Goal: Task Accomplishment & Management: Complete application form

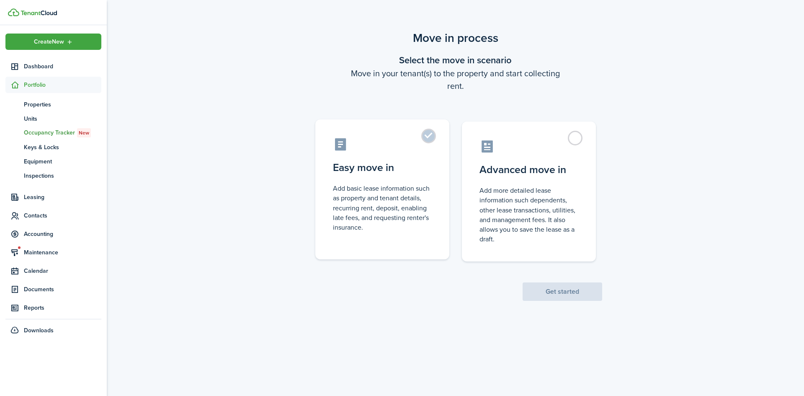
click at [437, 151] on label "Easy move in Add basic lease information such as property and tenant details, r…" at bounding box center [382, 189] width 134 height 140
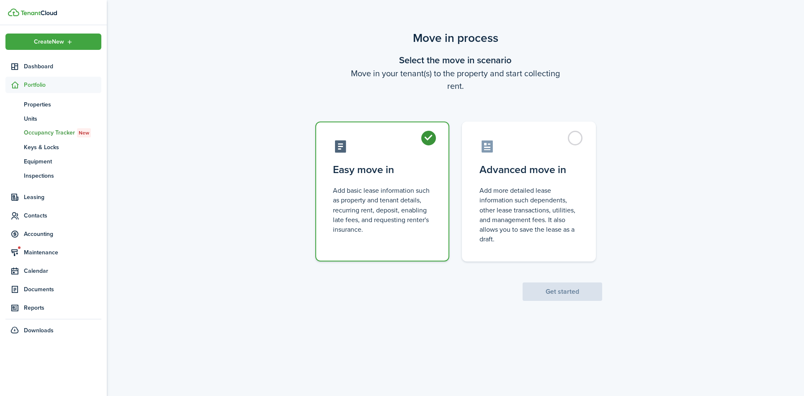
radio input "true"
click at [545, 283] on button "Get started" at bounding box center [562, 291] width 80 height 18
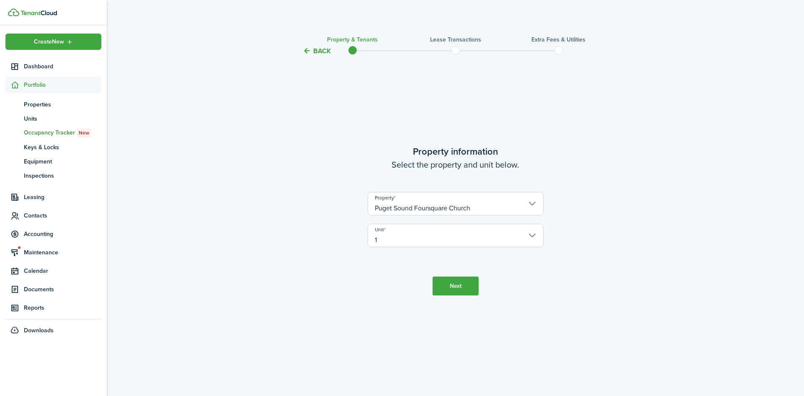
click at [464, 236] on input "1" at bounding box center [456, 235] width 176 height 23
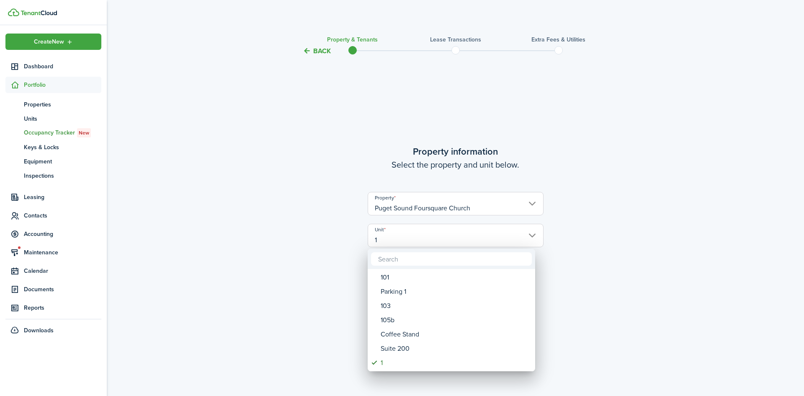
click at [635, 334] on div at bounding box center [402, 198] width 938 height 530
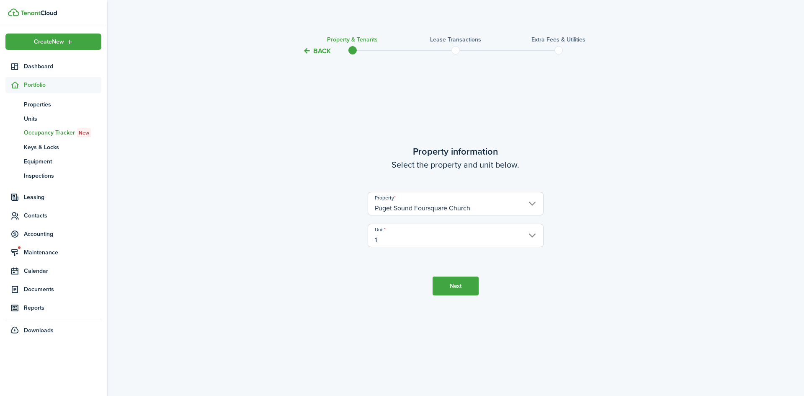
click at [321, 45] on tc-wizard-header "Back Property & Tenants Lease Transactions Extra fees & Utilities" at bounding box center [455, 48] width 364 height 38
click at [322, 51] on button "Back" at bounding box center [317, 50] width 28 height 9
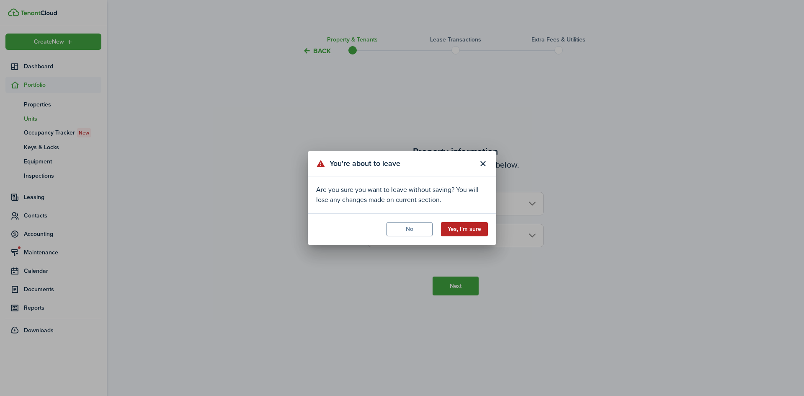
click at [461, 232] on button "Yes, I'm sure" at bounding box center [464, 229] width 47 height 14
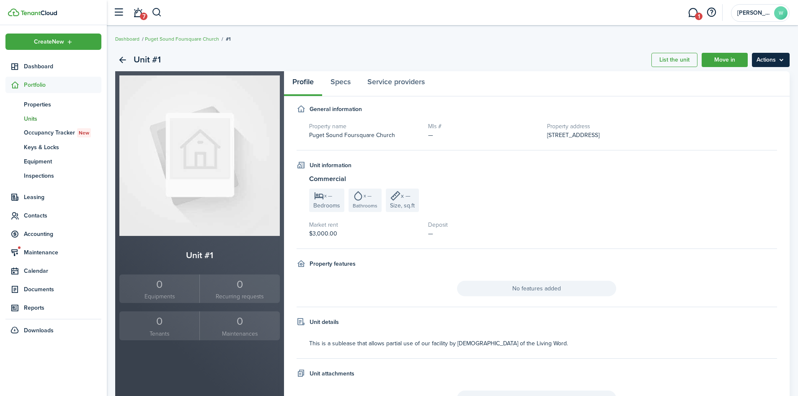
click at [778, 63] on menu-btn "Actions" at bounding box center [770, 60] width 38 height 14
click at [768, 80] on link "Edit unit" at bounding box center [752, 78] width 73 height 14
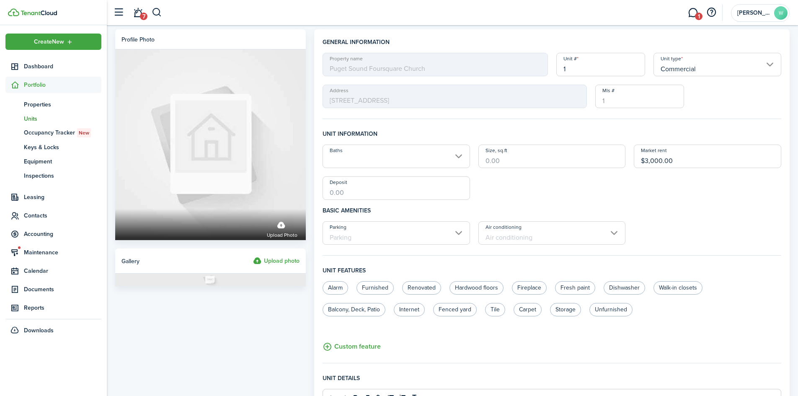
click at [638, 63] on input "1" at bounding box center [600, 64] width 89 height 23
type input "M"
type input "Sub Lease 1"
click at [624, 38] on h4 "General information" at bounding box center [551, 45] width 458 height 15
click at [697, 11] on link "1" at bounding box center [692, 12] width 16 height 21
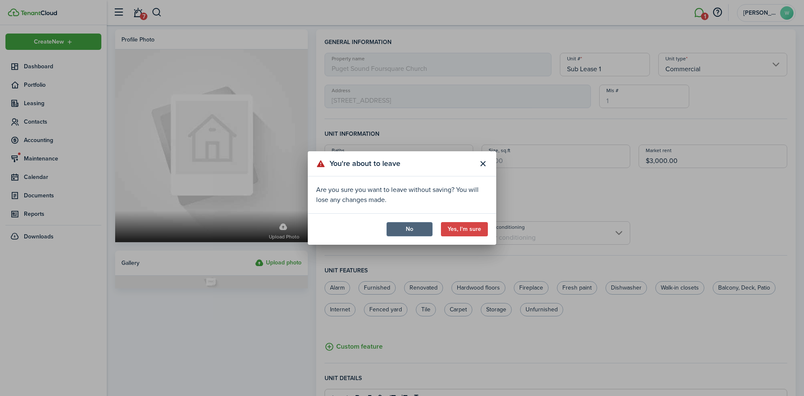
click at [425, 231] on button "No" at bounding box center [409, 229] width 46 height 14
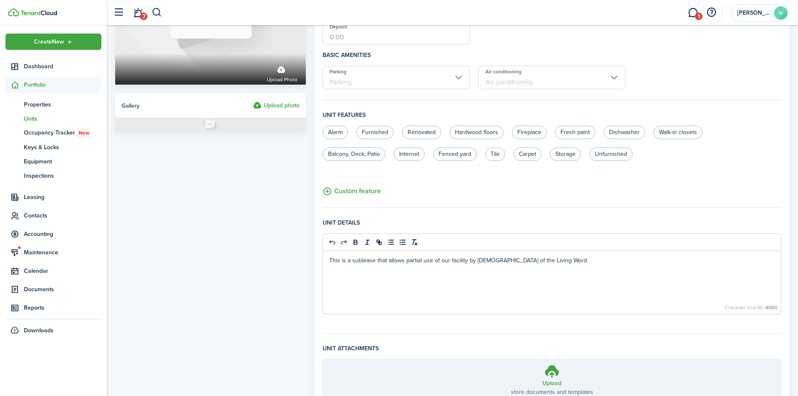
scroll to position [227, 0]
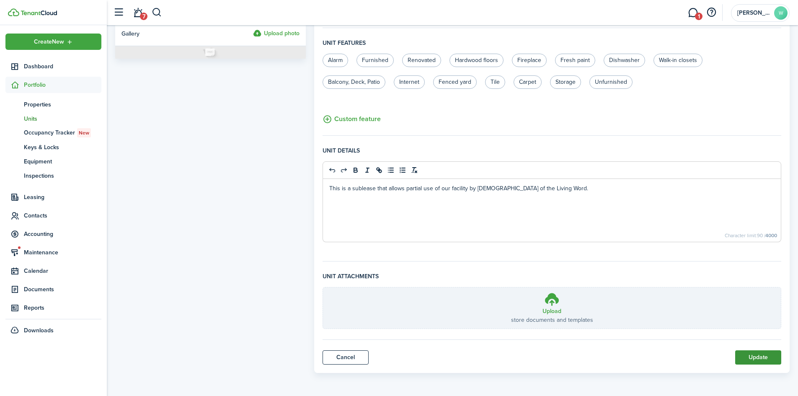
click at [753, 355] on button "Update" at bounding box center [758, 357] width 46 height 14
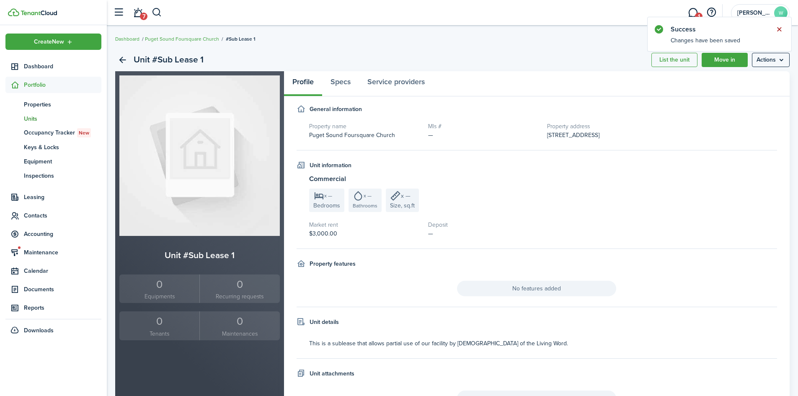
click at [778, 26] on button "Close notify" at bounding box center [779, 29] width 12 height 12
click at [742, 64] on link "Move in" at bounding box center [724, 60] width 46 height 14
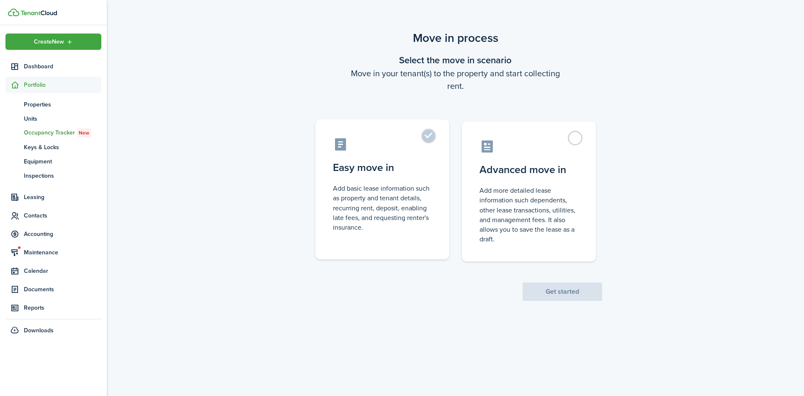
click at [349, 198] on control-radio-card-description "Add basic lease information such as property and tenant details, recurring rent…" at bounding box center [382, 207] width 99 height 49
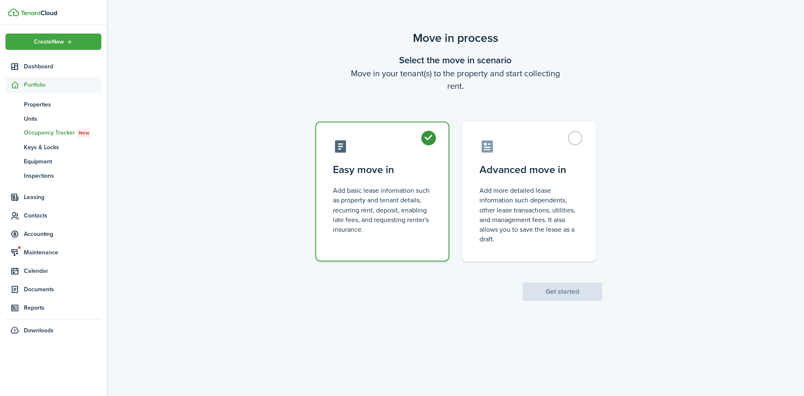
radio input "true"
click at [559, 286] on button "Get started" at bounding box center [562, 291] width 80 height 18
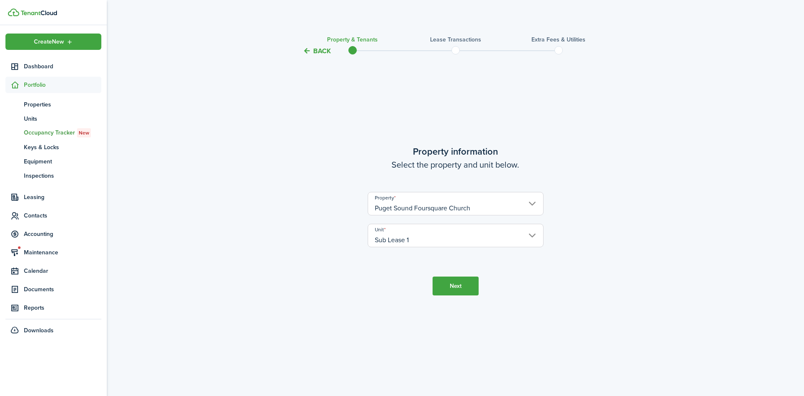
click at [456, 280] on button "Next" at bounding box center [455, 285] width 46 height 19
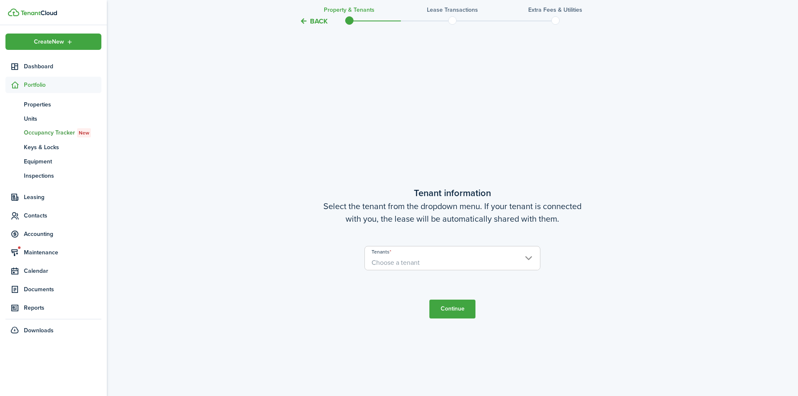
scroll to position [340, 0]
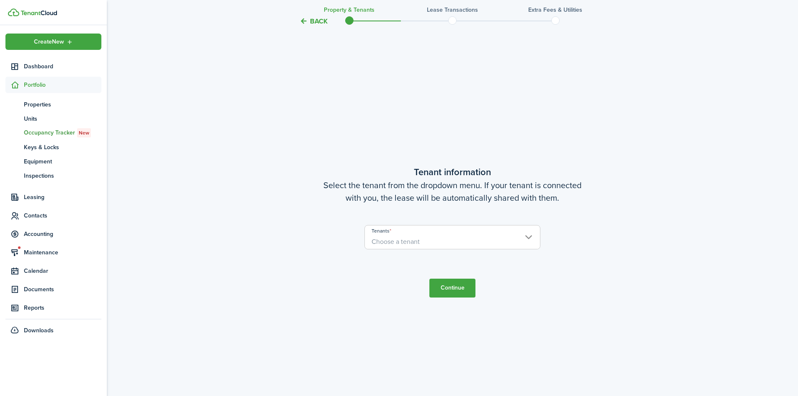
click at [513, 242] on span "Choose a tenant" at bounding box center [452, 241] width 175 height 14
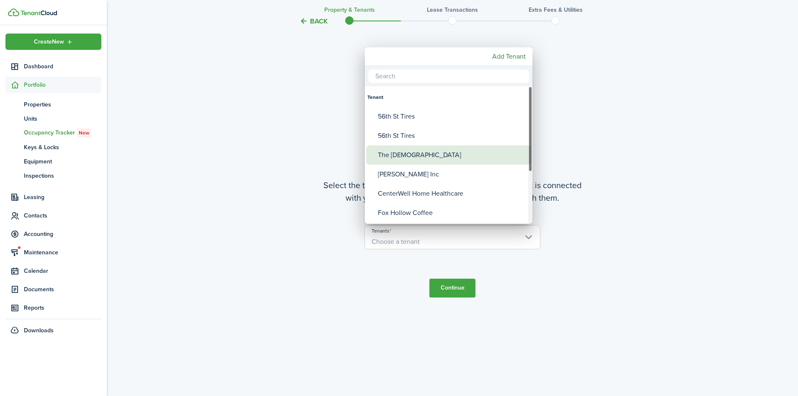
click at [483, 158] on div "The [DEMOGRAPHIC_DATA]" at bounding box center [452, 154] width 148 height 19
type input "The [DEMOGRAPHIC_DATA]"
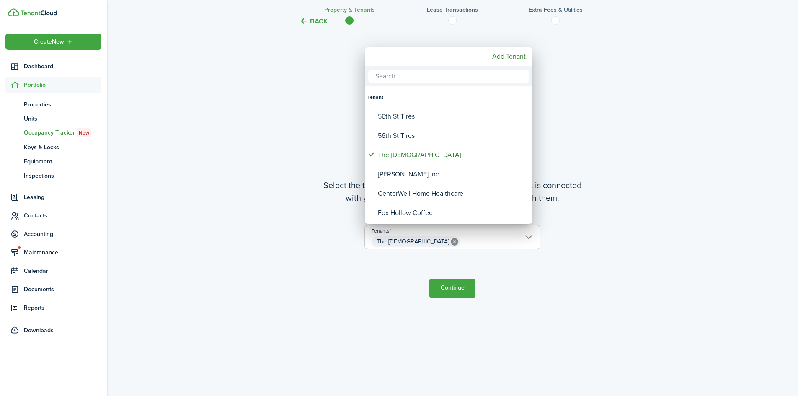
click at [453, 288] on div at bounding box center [398, 198] width 931 height 530
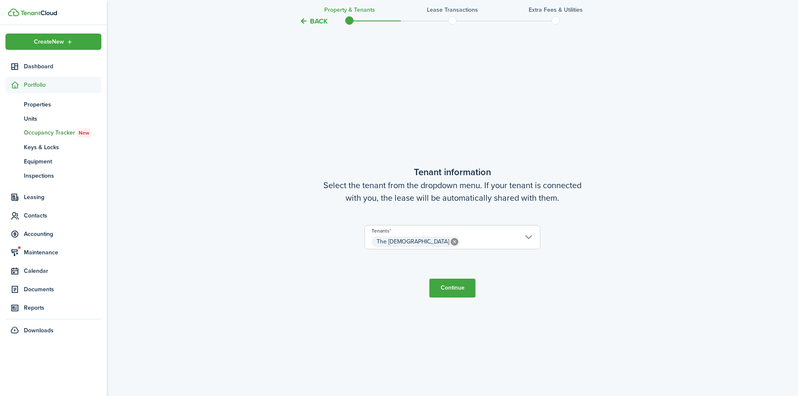
click at [461, 289] on button "Continue" at bounding box center [452, 287] width 46 height 19
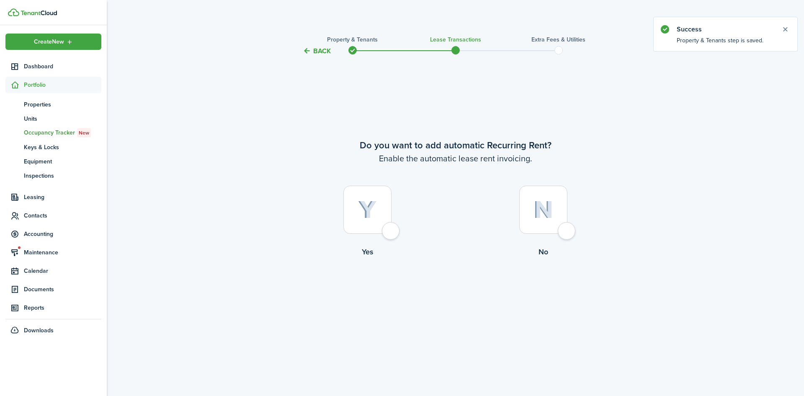
click at [378, 200] on div at bounding box center [367, 209] width 48 height 48
radio input "true"
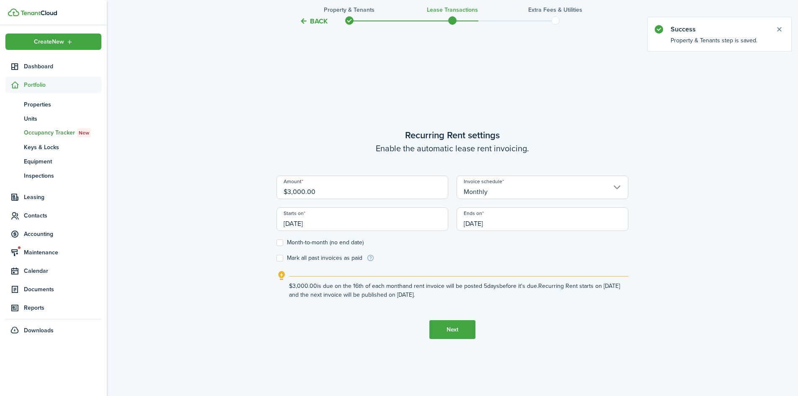
scroll to position [340, 0]
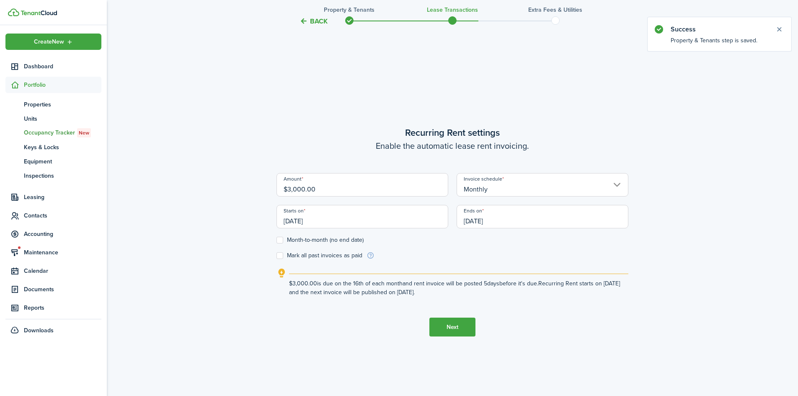
click at [381, 191] on input "$3,000.00" at bounding box center [362, 184] width 172 height 23
click at [381, 190] on input "$3,000.00" at bounding box center [362, 184] width 172 height 23
type input "$2,404.00"
click at [389, 139] on wizard-step-header-description "Enable the automatic lease rent invoicing." at bounding box center [452, 145] width 352 height 13
click at [321, 238] on label "Month-to-month (no end date)" at bounding box center [319, 240] width 87 height 7
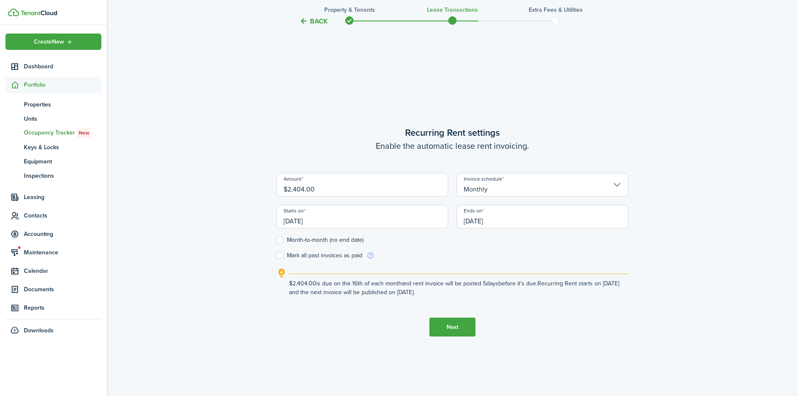
click at [276, 240] on input "Month-to-month (no end date)" at bounding box center [276, 240] width 0 height 0
checkbox input "true"
click at [412, 227] on input "[DATE]" at bounding box center [362, 216] width 172 height 23
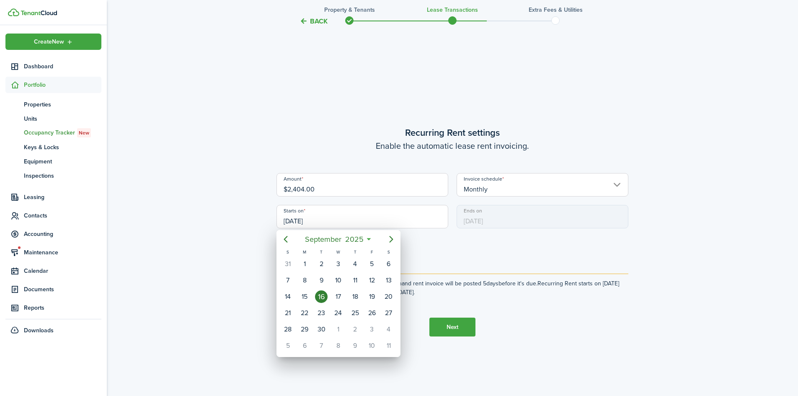
click at [412, 227] on div at bounding box center [398, 198] width 931 height 530
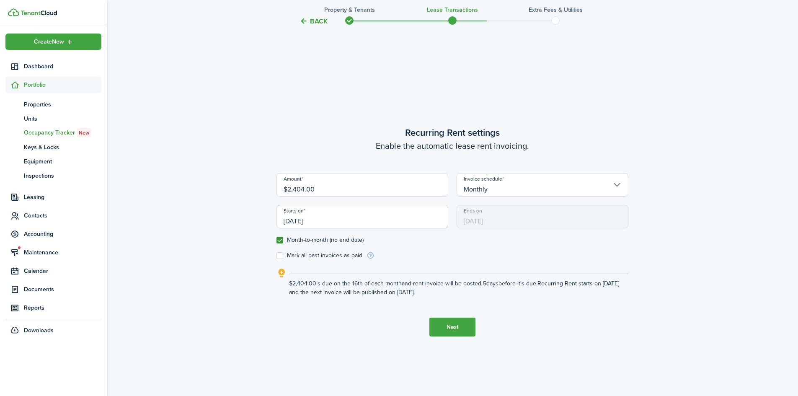
click at [409, 219] on input "[DATE]" at bounding box center [362, 216] width 172 height 23
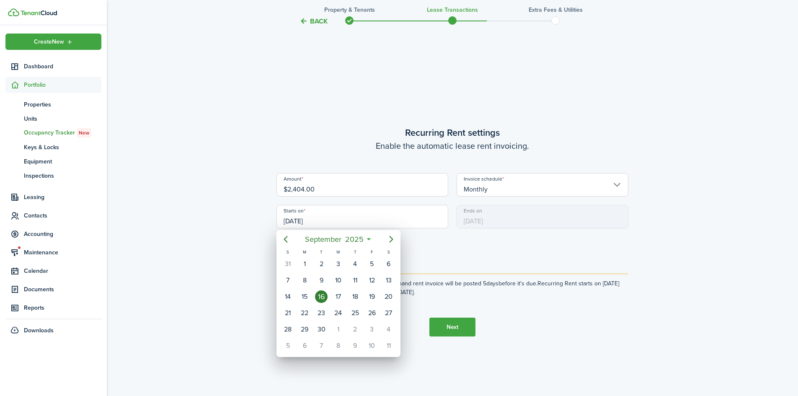
click at [409, 218] on div at bounding box center [398, 198] width 931 height 530
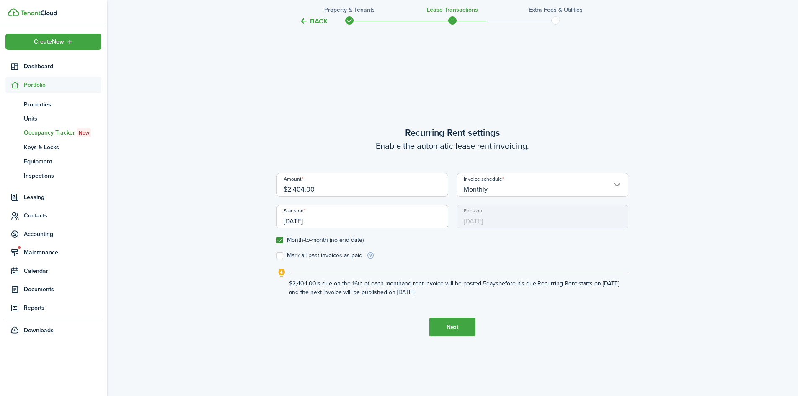
click at [409, 217] on input "[DATE]" at bounding box center [362, 216] width 172 height 23
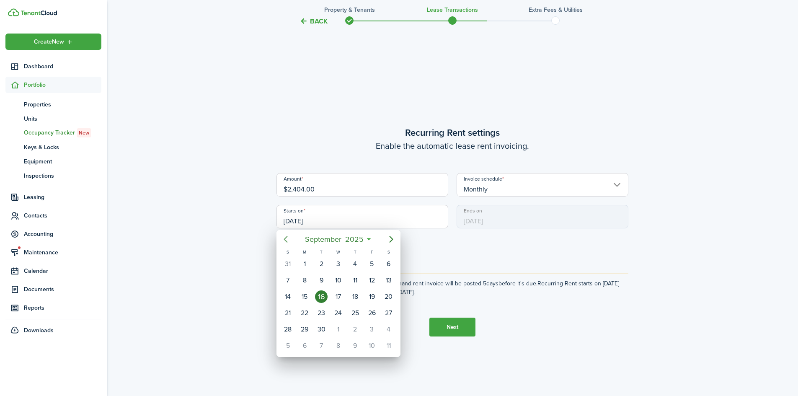
click at [291, 242] on mbsc-button "Previous page" at bounding box center [285, 239] width 17 height 17
click at [389, 232] on mbsc-button "Next page" at bounding box center [391, 239] width 17 height 17
click at [306, 268] on div "1" at bounding box center [304, 263] width 13 height 13
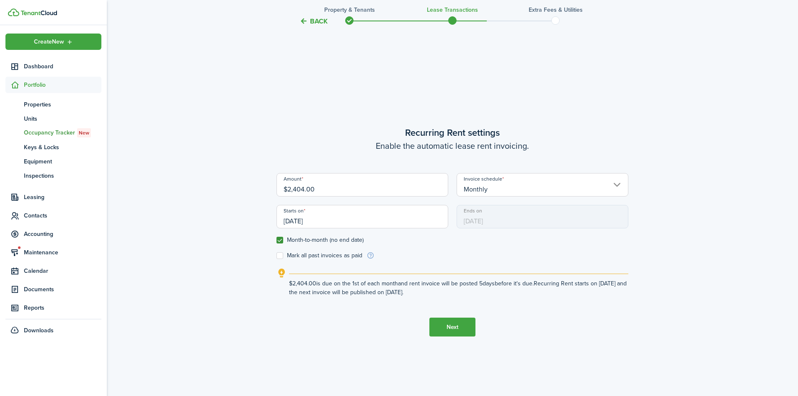
click at [412, 221] on input "[DATE]" at bounding box center [362, 216] width 172 height 23
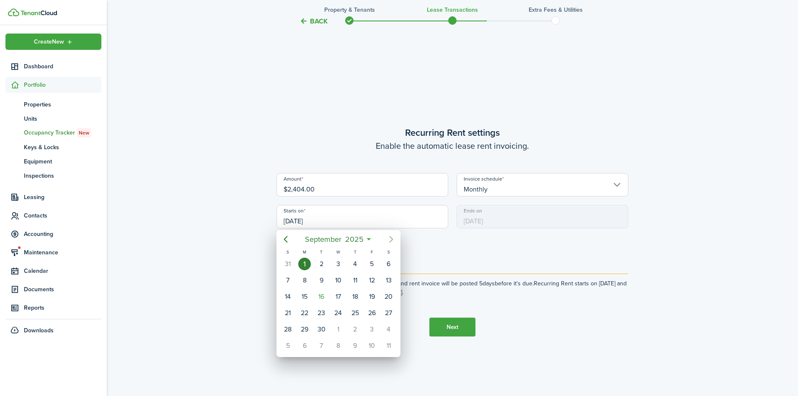
click at [394, 236] on icon "Next page" at bounding box center [391, 239] width 10 height 10
click at [336, 263] on div "1" at bounding box center [338, 263] width 13 height 13
type input "[DATE]"
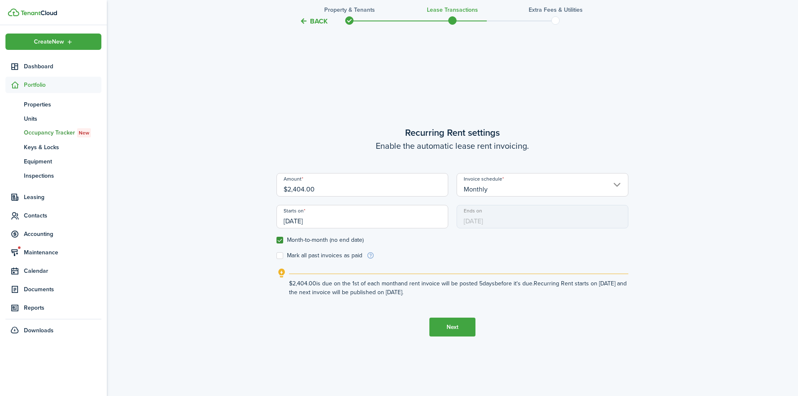
click at [314, 260] on lease-wizard-rent-recurring "Recurring Rent settings Enable the automatic lease rent invoicing. Amount $2,40…" at bounding box center [452, 211] width 352 height 171
click at [326, 252] on label "Mark all past invoices as paid" at bounding box center [319, 255] width 86 height 7
click at [276, 255] on input "Mark all past invoices as paid" at bounding box center [276, 255] width 0 height 0
checkbox input "true"
drag, startPoint x: 455, startPoint y: 331, endPoint x: 461, endPoint y: 332, distance: 6.0
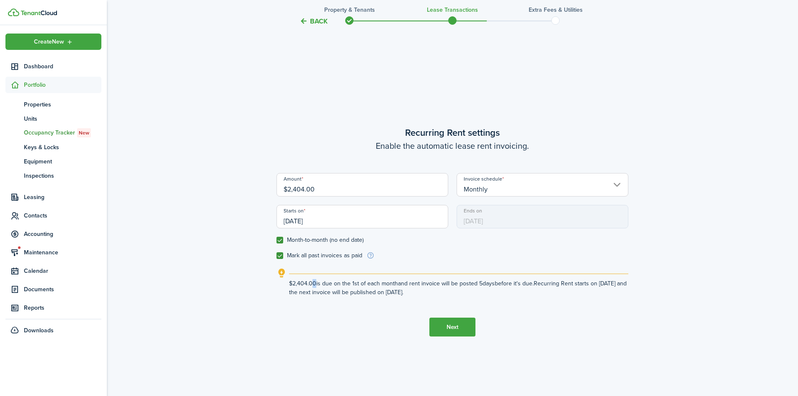
click at [459, 332] on button "Next" at bounding box center [452, 326] width 46 height 19
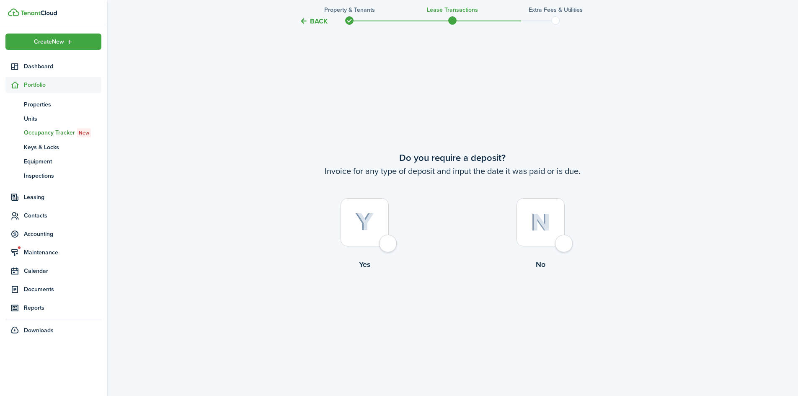
scroll to position [735, 0]
click at [561, 244] on div at bounding box center [540, 221] width 48 height 48
radio input "true"
click at [433, 304] on button "Continue" at bounding box center [452, 302] width 46 height 19
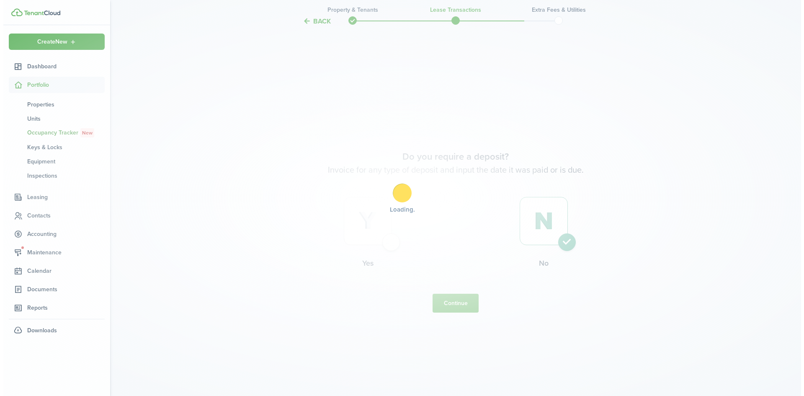
scroll to position [0, 0]
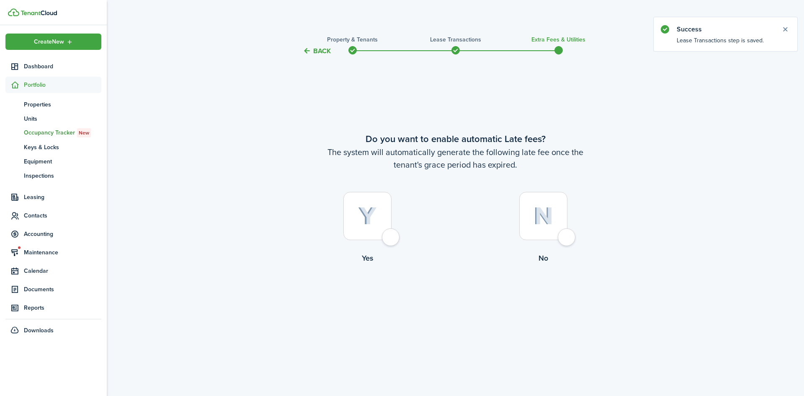
click at [567, 240] on div at bounding box center [543, 216] width 48 height 48
radio input "true"
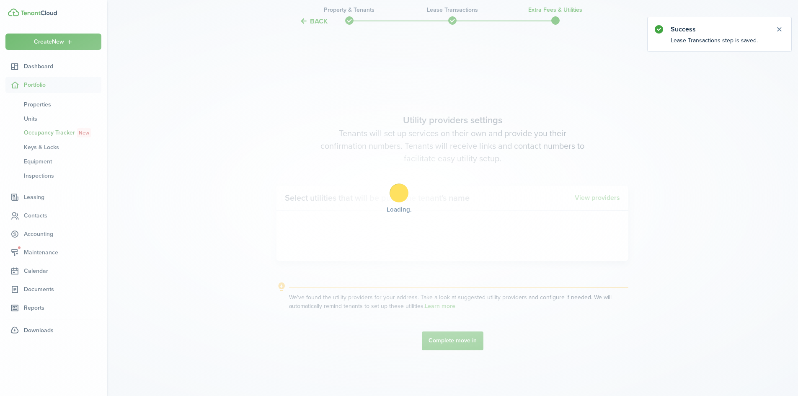
scroll to position [340, 0]
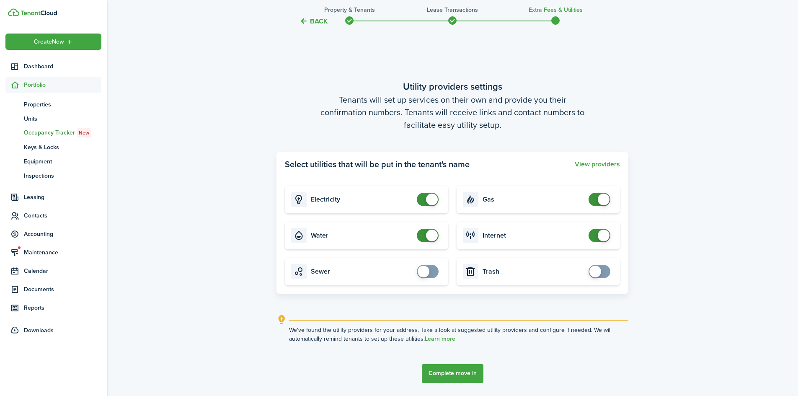
checkbox input "false"
click at [430, 199] on span at bounding box center [432, 199] width 12 height 12
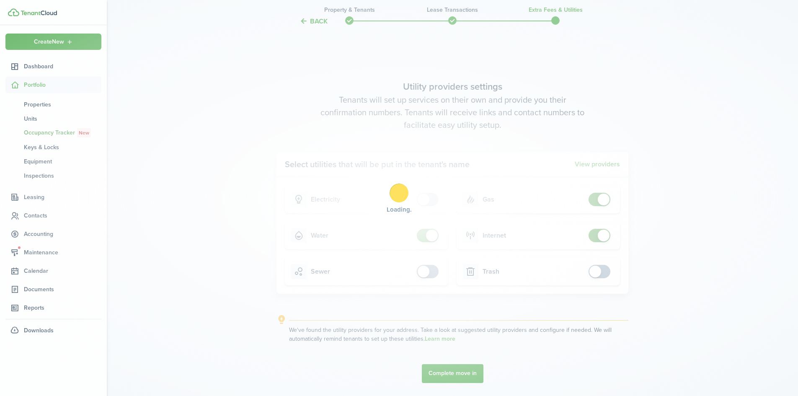
click at [421, 234] on div "Loading" at bounding box center [399, 198] width 798 height 396
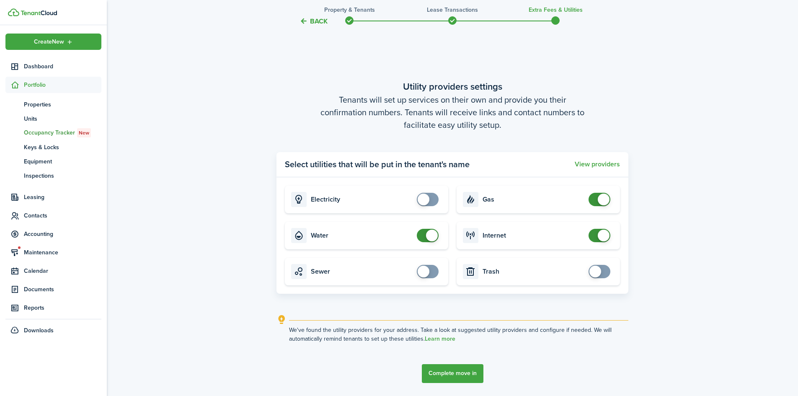
checkbox input "false"
click at [431, 238] on span at bounding box center [432, 235] width 12 height 12
drag, startPoint x: 594, startPoint y: 199, endPoint x: 600, endPoint y: 202, distance: 6.8
checkbox input "false"
click at [595, 200] on span at bounding box center [599, 199] width 8 height 13
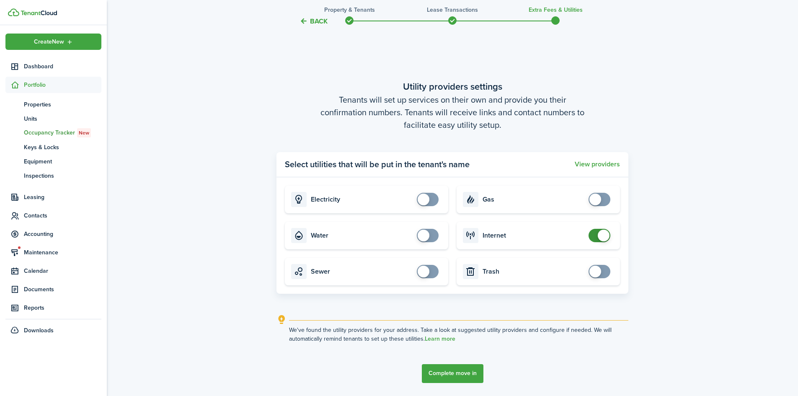
checkbox input "false"
click at [602, 232] on span at bounding box center [603, 235] width 12 height 12
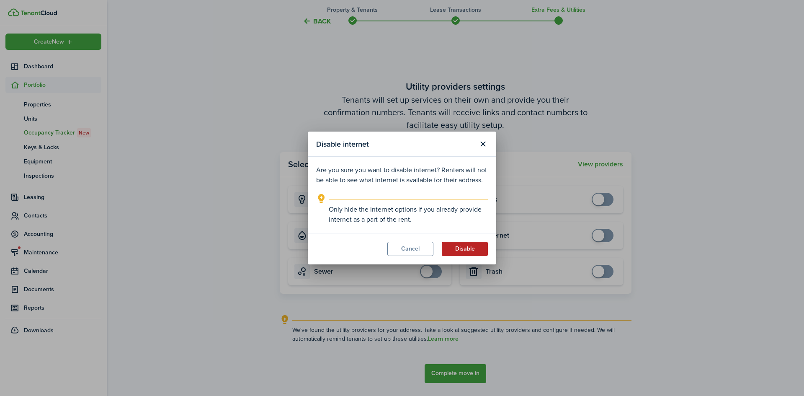
click at [446, 250] on button "Disable" at bounding box center [465, 249] width 46 height 14
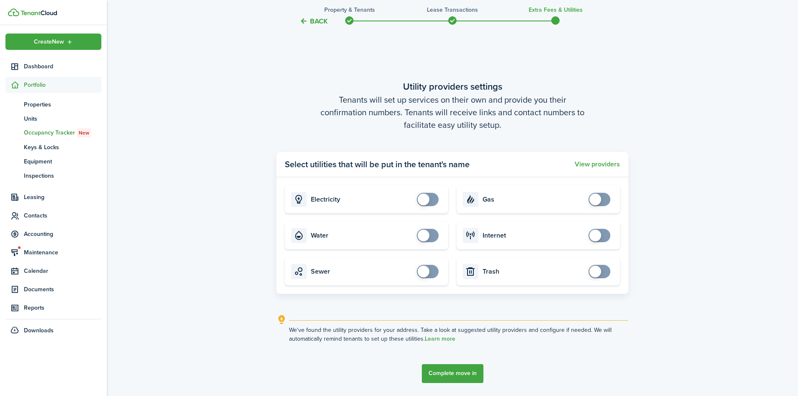
click at [432, 374] on button "Complete move in" at bounding box center [453, 373] width 62 height 19
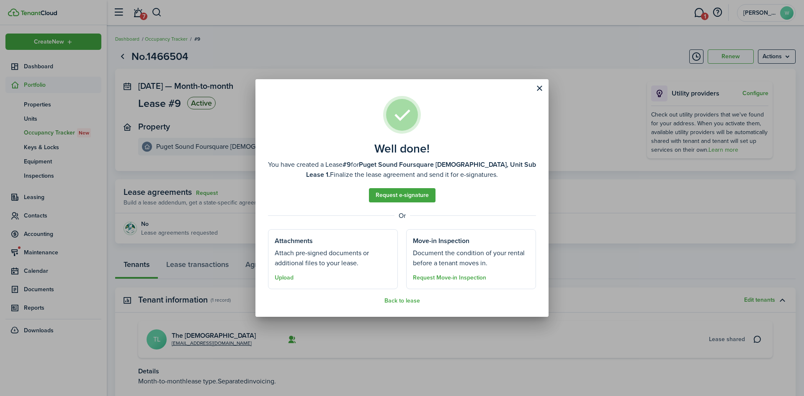
drag, startPoint x: 538, startPoint y: 89, endPoint x: 544, endPoint y: 92, distance: 6.4
click at [540, 90] on button "Close modal" at bounding box center [539, 88] width 14 height 14
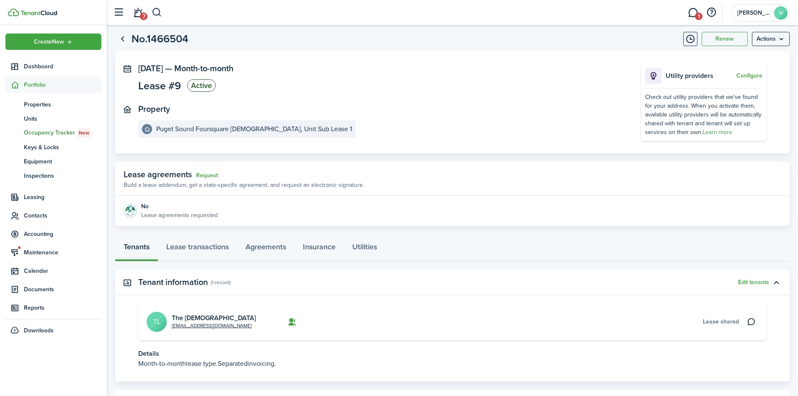
scroll to position [59, 0]
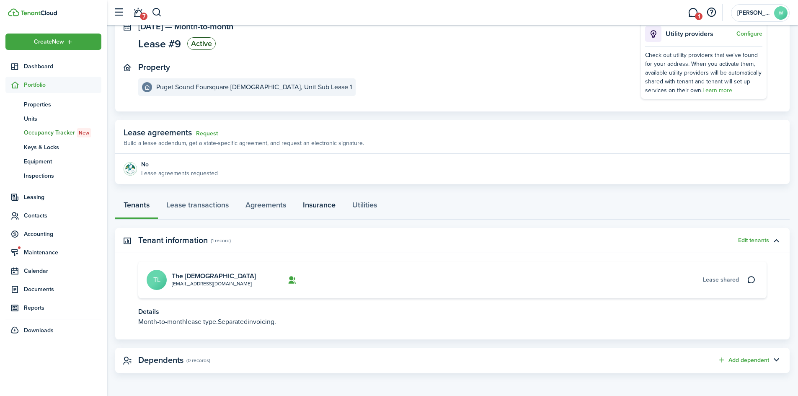
click at [325, 205] on link "Insurance" at bounding box center [318, 206] width 49 height 25
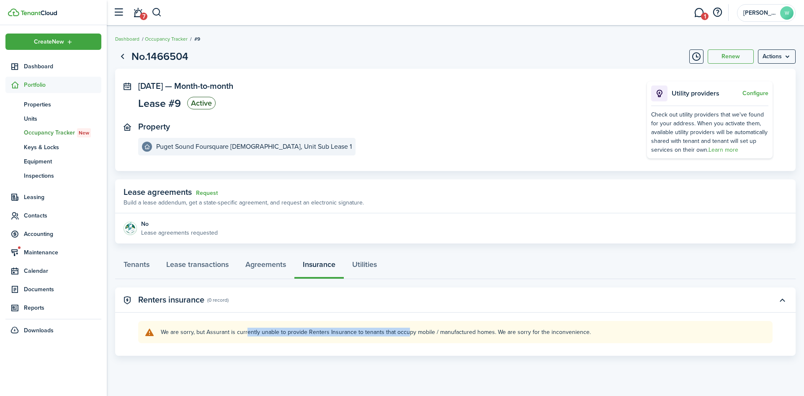
drag, startPoint x: 432, startPoint y: 335, endPoint x: 443, endPoint y: 334, distance: 11.3
click at [441, 334] on explanation-description "We are sorry, but Assurant is currently unable to provide Renters Insurance to …" at bounding box center [463, 331] width 605 height 9
click at [443, 334] on explanation-description "We are sorry, but Assurant is currently unable to provide Renters Insurance to …" at bounding box center [463, 331] width 605 height 9
click at [702, 18] on span "1" at bounding box center [705, 17] width 8 height 8
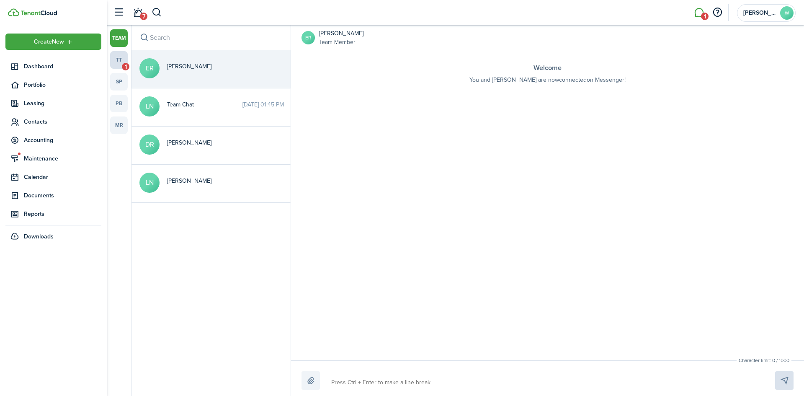
click at [121, 61] on link "tt 1" at bounding box center [119, 60] width 18 height 18
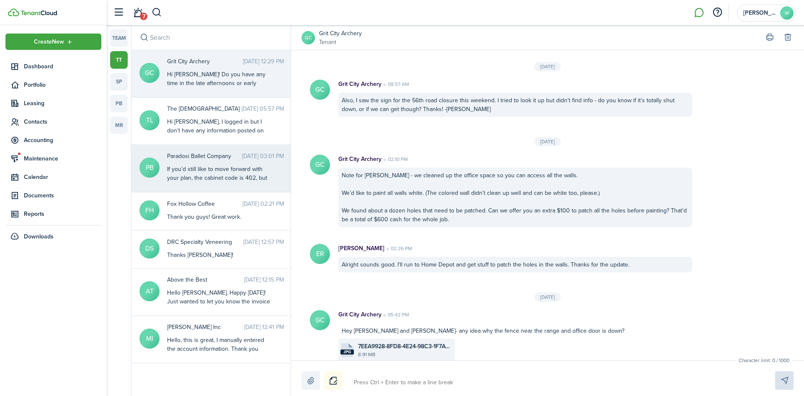
scroll to position [1044, 0]
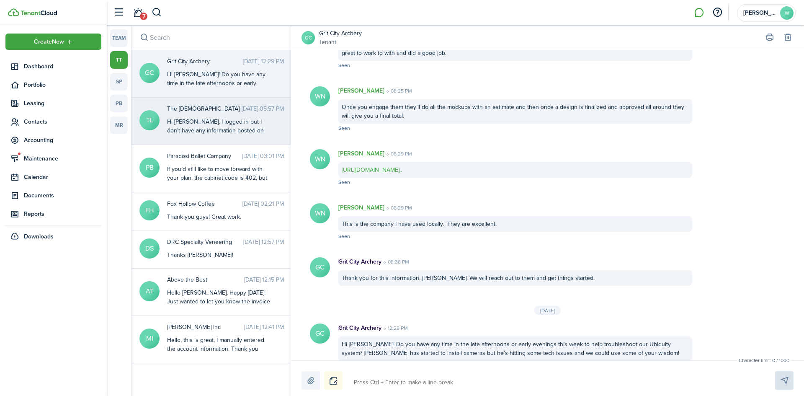
click at [247, 113] on div "[DEMOGRAPHIC_DATA] [DATE] 05:57 PM Hi [PERSON_NAME], I logged in but I don’t ha…" at bounding box center [225, 120] width 129 height 32
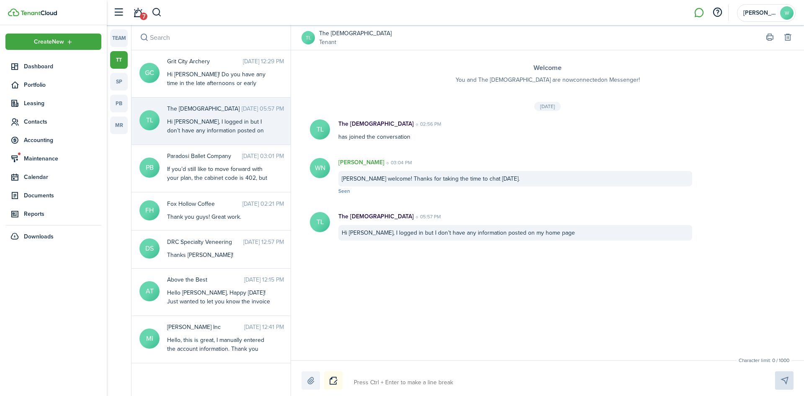
click at [461, 383] on textarea at bounding box center [554, 382] width 407 height 14
type textarea "I"
type textarea "IV"
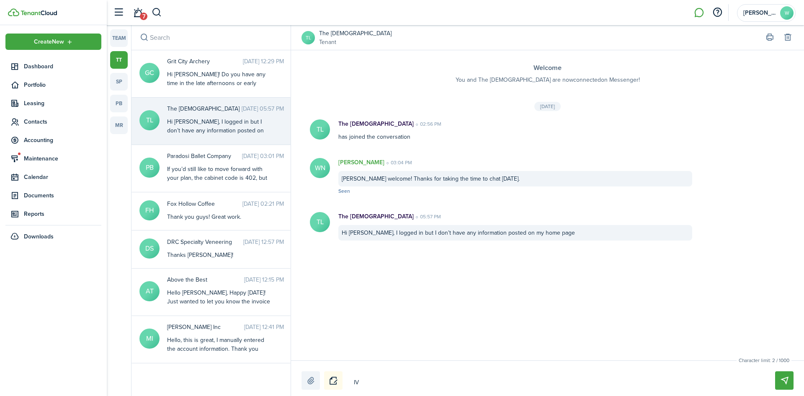
type textarea "IVv"
type textarea "IVva"
type textarea "IVv"
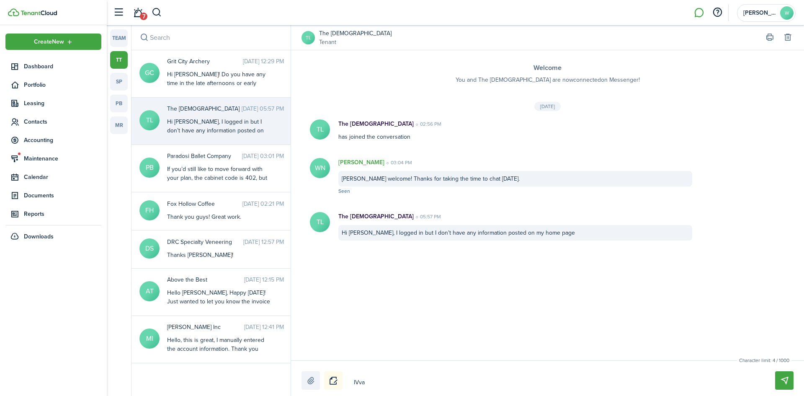
type textarea "IVv"
type textarea "IV"
type textarea "I"
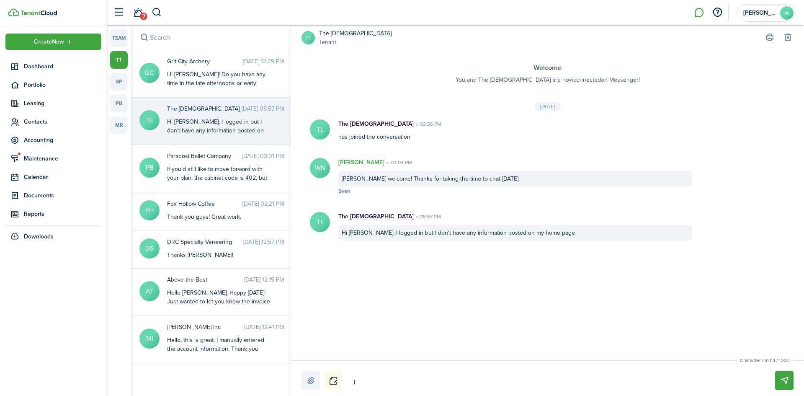
type textarea "Iv"
type textarea "Iva"
type textarea "[PERSON_NAME]"
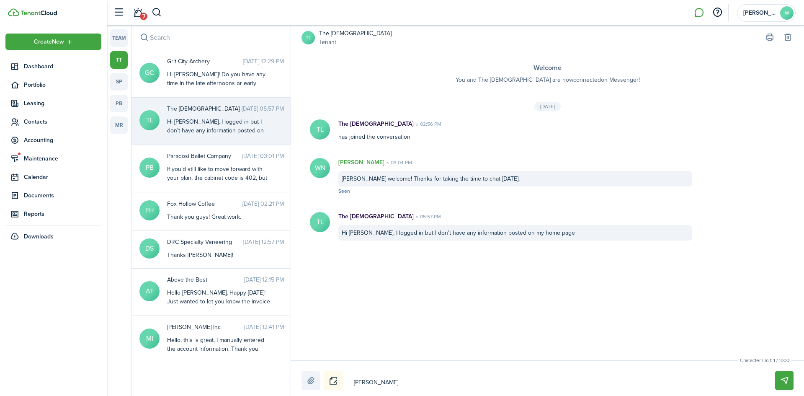
type textarea "[PERSON_NAME]"
type textarea "[PERSON_NAME]."
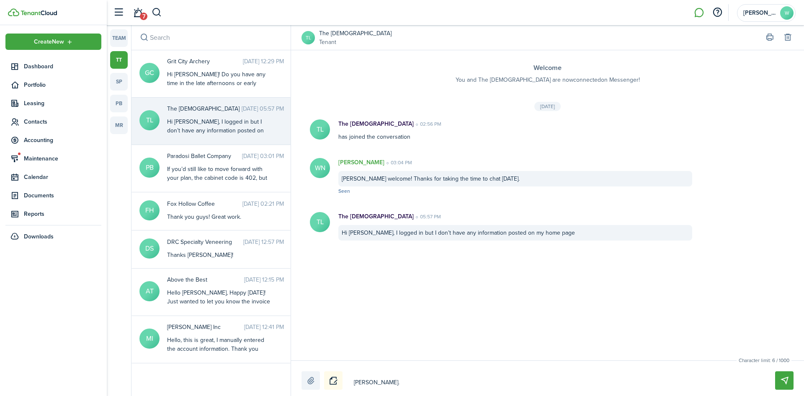
type textarea "[PERSON_NAME]."
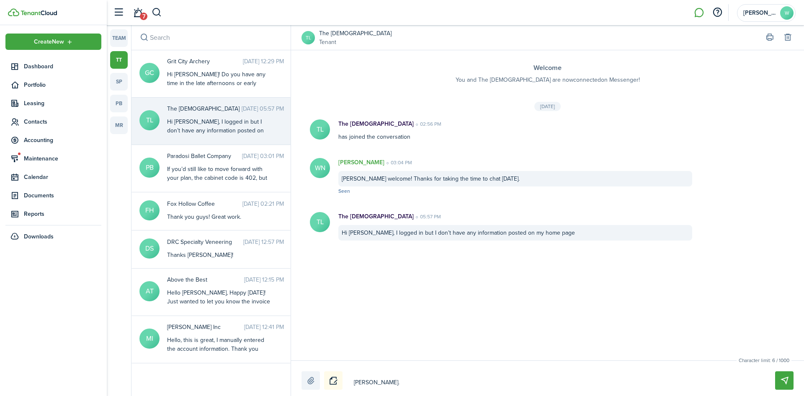
type textarea "[PERSON_NAME]."
type textarea "[PERSON_NAME]"
type textarea "[PERSON_NAME],"
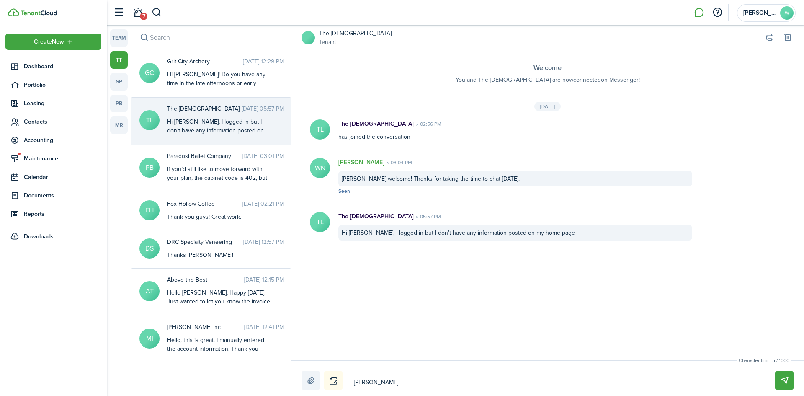
type textarea "[PERSON_NAME],"
type textarea "[PERSON_NAME], a"
type textarea "[PERSON_NAME], al"
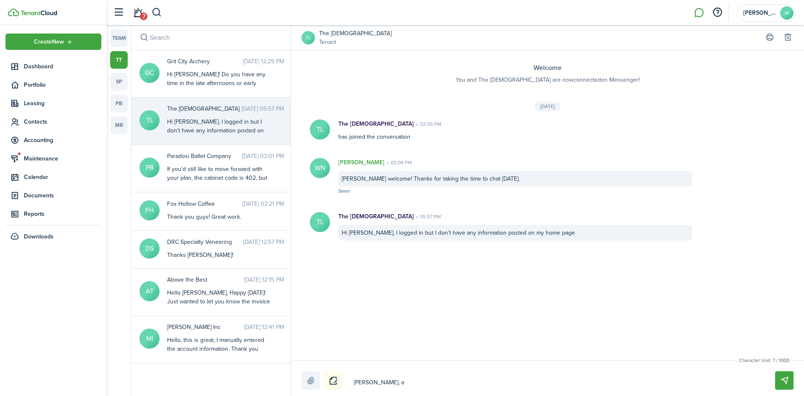
type textarea "[PERSON_NAME], al"
type textarea "[PERSON_NAME], all"
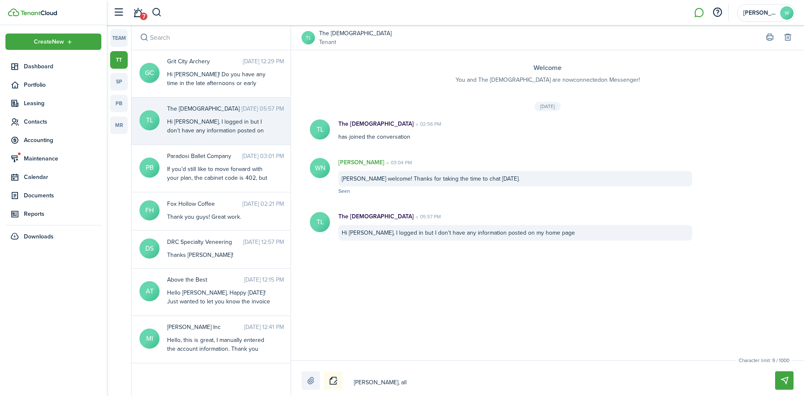
type textarea "[PERSON_NAME], all s"
type textarea "[PERSON_NAME], all sh"
type textarea "[PERSON_NAME], all sho"
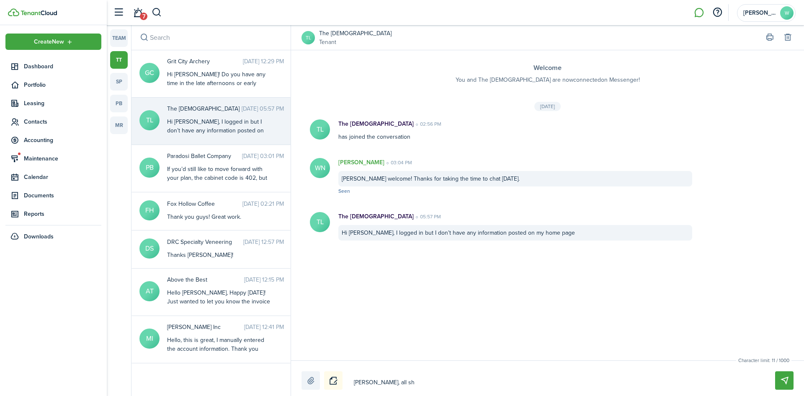
type textarea "[PERSON_NAME], all sho"
type textarea "[PERSON_NAME], all shou"
type textarea "[PERSON_NAME], all shoul"
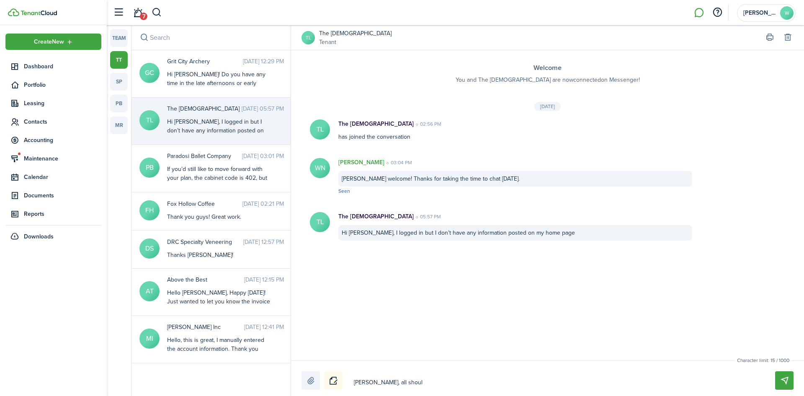
type textarea "[PERSON_NAME], all should"
type textarea "[PERSON_NAME], all should b"
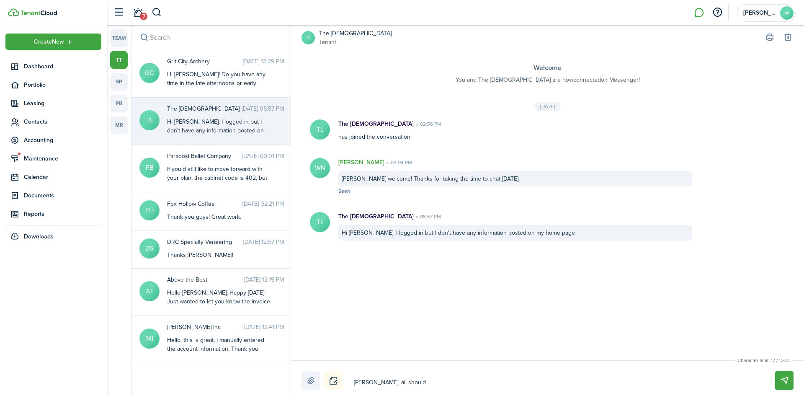
type textarea "[PERSON_NAME], all should b"
type textarea "[PERSON_NAME], all should be"
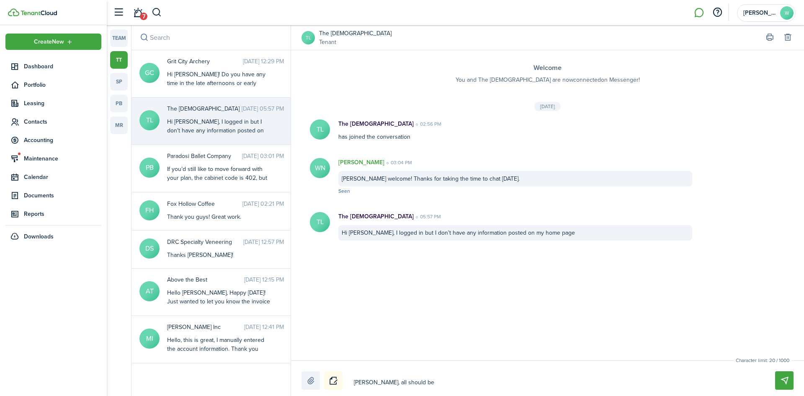
type textarea "[PERSON_NAME], all should be i"
type textarea "[PERSON_NAME], all should be in"
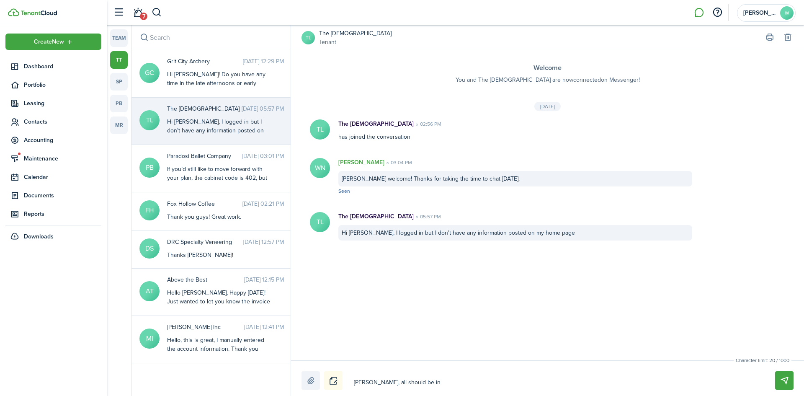
type textarea "[PERSON_NAME], all should be in"
type textarea "[PERSON_NAME], all should be in t"
type textarea "[PERSON_NAME], all should be in th"
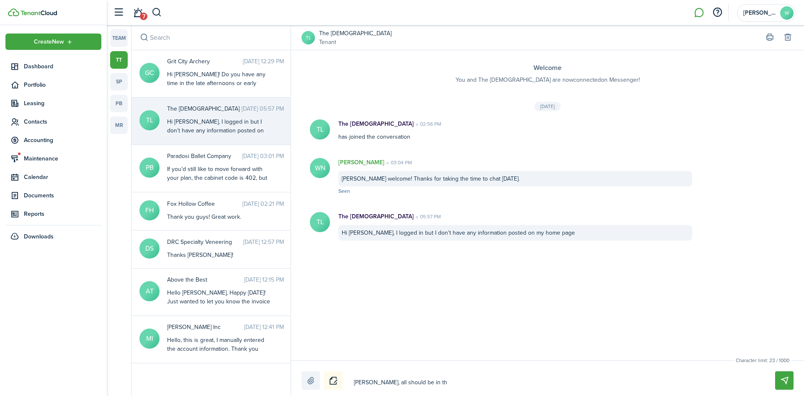
type textarea "[PERSON_NAME], all should be in the"
type textarea "[PERSON_NAME], all should be in ther"
type textarea "[PERSON_NAME], all should be in there"
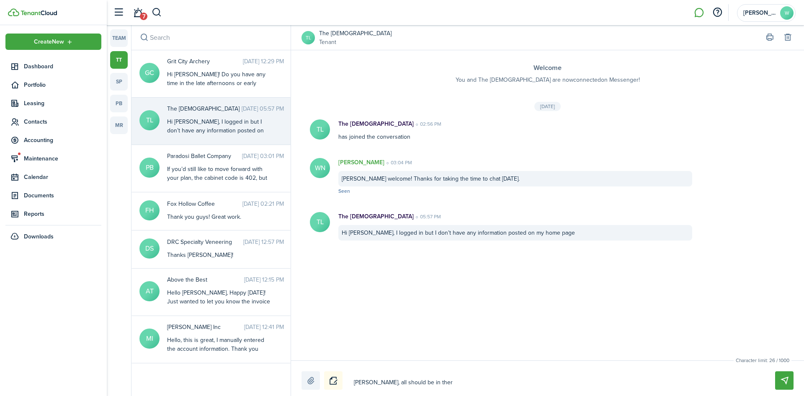
type textarea "[PERSON_NAME], all should be in there"
type textarea "[PERSON_NAME], all should be in there n"
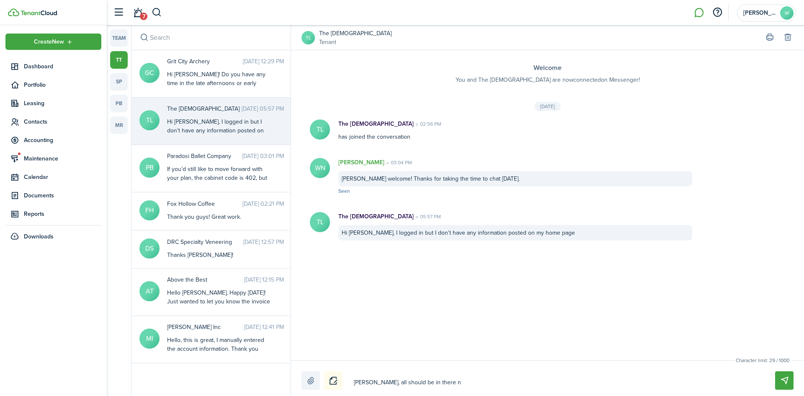
type textarea "[PERSON_NAME], all should be in there no"
type textarea "[PERSON_NAME], all should be in there now"
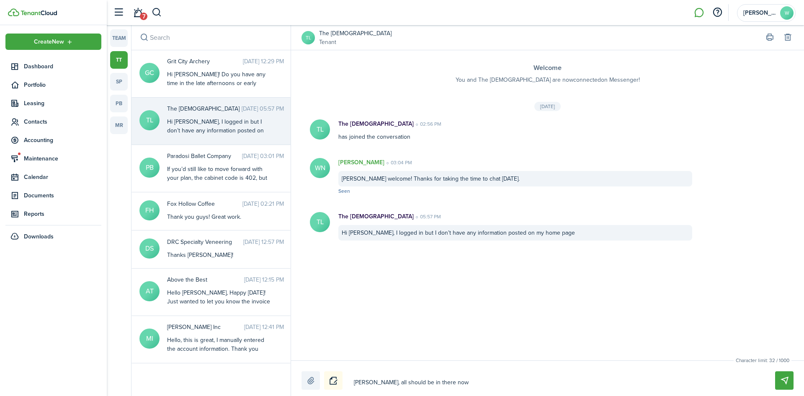
type textarea "[PERSON_NAME], all should be in there now"
type textarea "[PERSON_NAME], all should be in there now t"
type textarea "[PERSON_NAME], all should be in there now to"
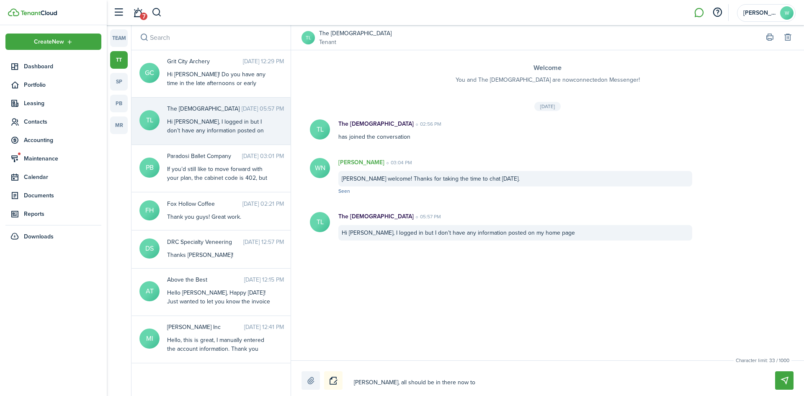
type textarea "[PERSON_NAME], all should be in there now to"
type textarea "[PERSON_NAME], all should be in there now to g"
type textarea "[PERSON_NAME], all should be in there now to ge"
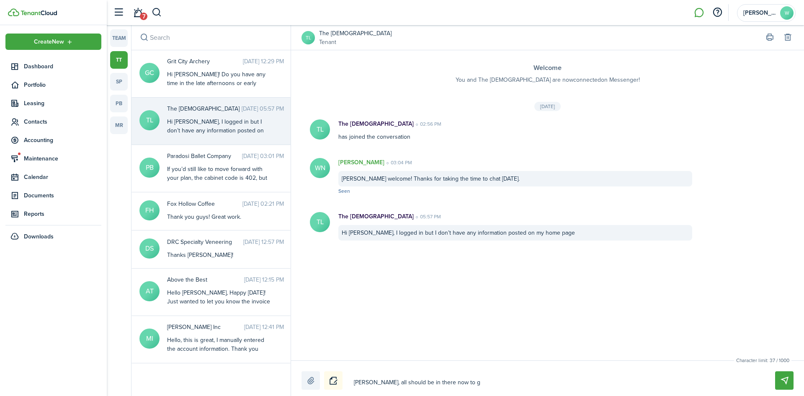
type textarea "[PERSON_NAME], all should be in there now to ge"
type textarea "[PERSON_NAME], all should be in there now to get"
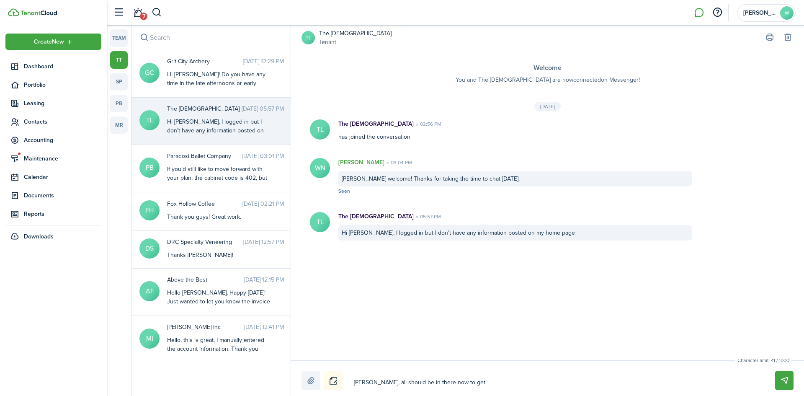
type textarea "[PERSON_NAME], all should be in there now to get y"
type textarea "[PERSON_NAME], all should be in there now to get yo"
type textarea "[PERSON_NAME], all should be in there now to get you"
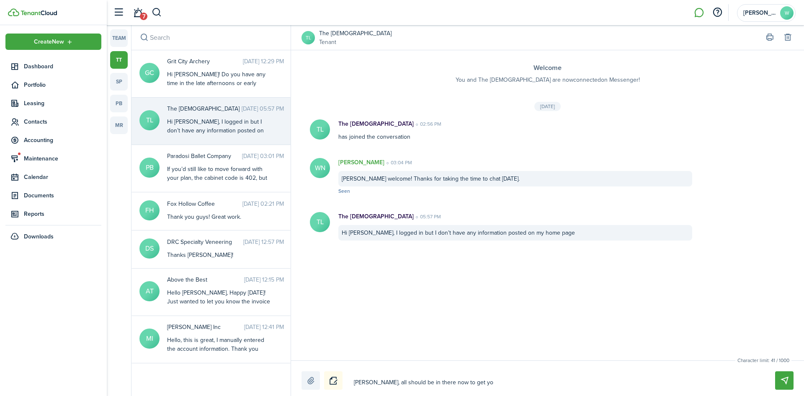
type textarea "[PERSON_NAME], all should be in there now to get you"
type textarea "[PERSON_NAME], all should be in there now to get your"
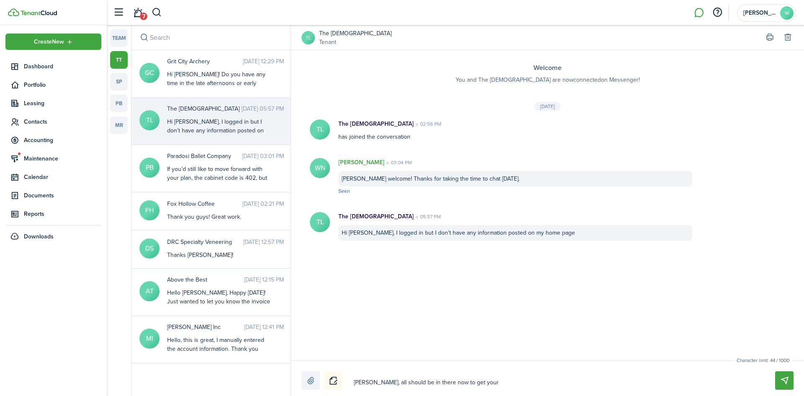
type textarea "[PERSON_NAME], all should be in there now to get your p"
type textarea "[PERSON_NAME], all should be in there now to get your pa"
type textarea "[PERSON_NAME], all should be in there now to get your pay"
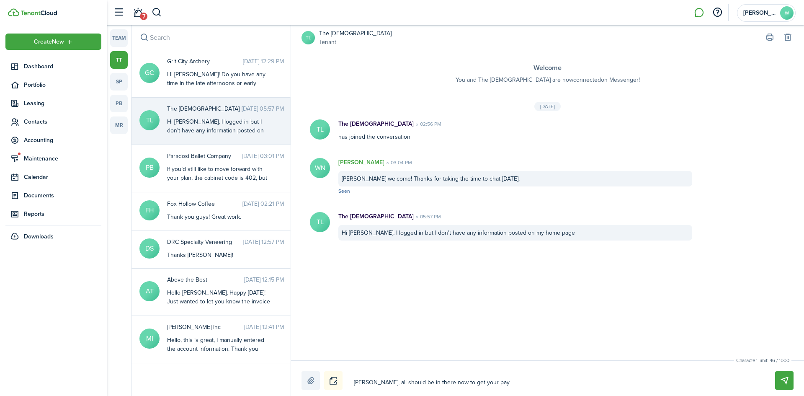
type textarea "[PERSON_NAME], all should be in there now to get your pay"
type textarea "[PERSON_NAME], all should be in there now to get your paym"
type textarea "[PERSON_NAME], all should be in there now to get your payme"
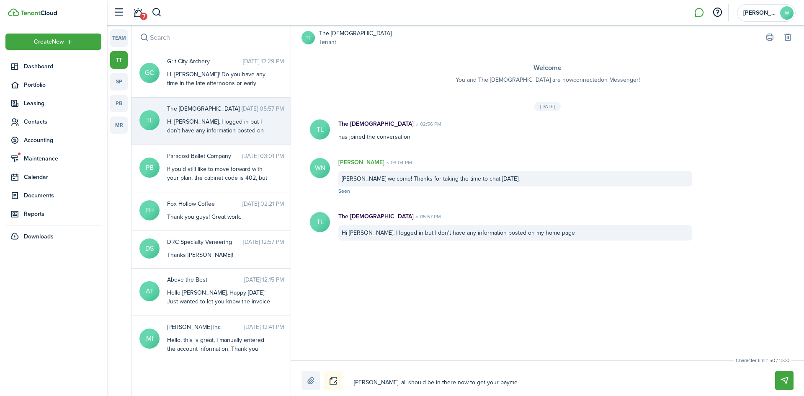
type textarea "[PERSON_NAME], all should be in there now to get your paymen"
type textarea "[PERSON_NAME], all should be in there now to get your payment"
type textarea "[PERSON_NAME], all should be in there now to get your payments"
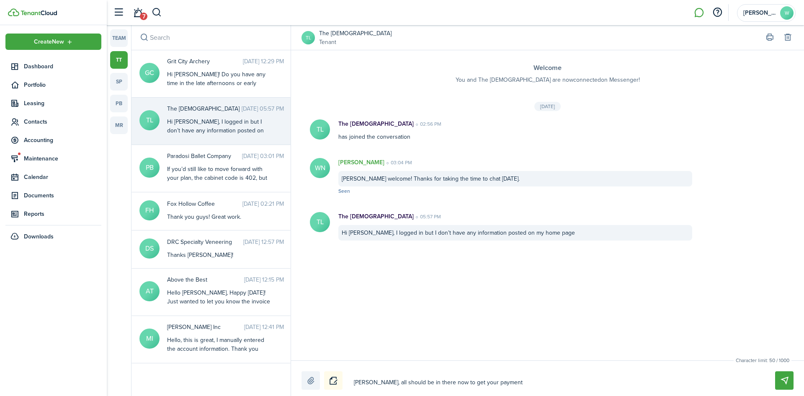
type textarea "[PERSON_NAME], all should be in there now to get your payments"
type textarea "[PERSON_NAME], all should be in there now to get your payments s"
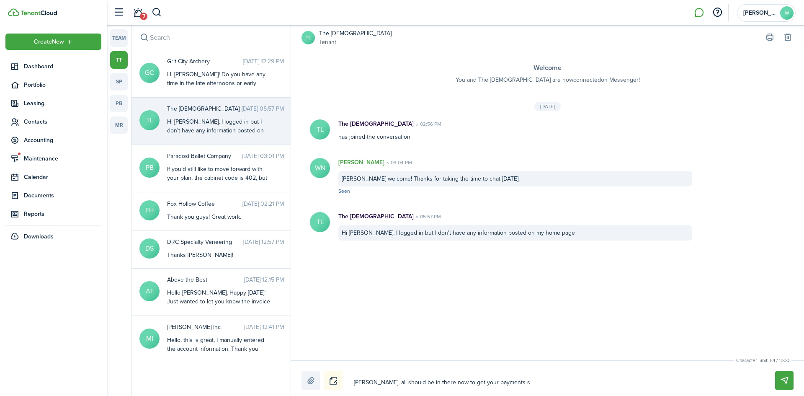
type textarea "[PERSON_NAME], all should be in there now to get your payments se"
type textarea "[PERSON_NAME], all should be in there now to get your payments set"
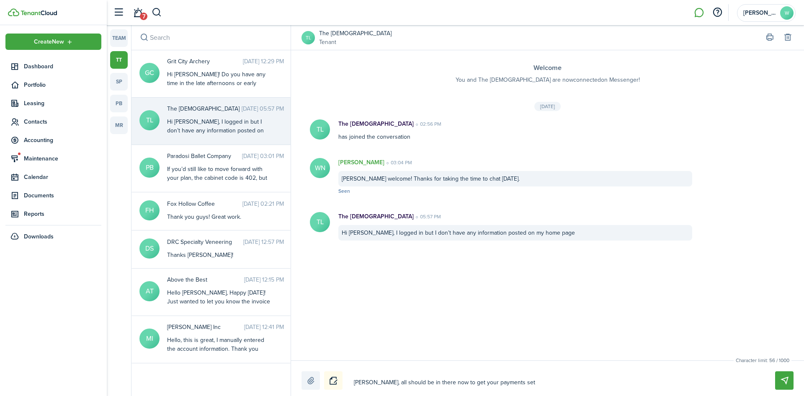
type textarea "[PERSON_NAME], all should be in there now to get your payments set"
type textarea "[PERSON_NAME], all should be in there now to get your payments set u"
type textarea "[PERSON_NAME], all should be in there now to get your payments set up"
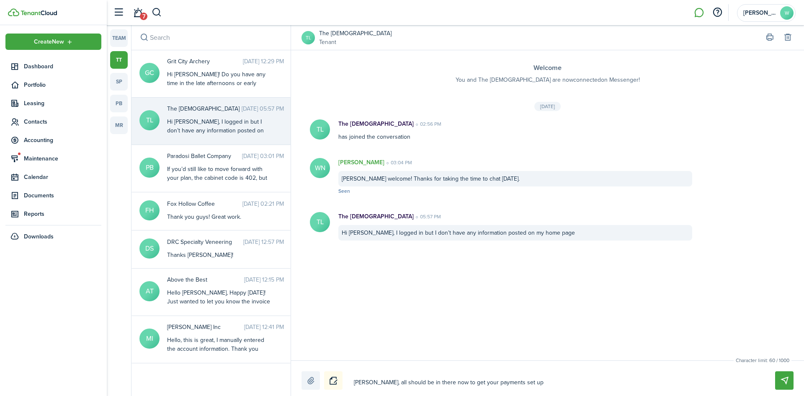
type textarea "[PERSON_NAME], all should be in there now to get your payments set up."
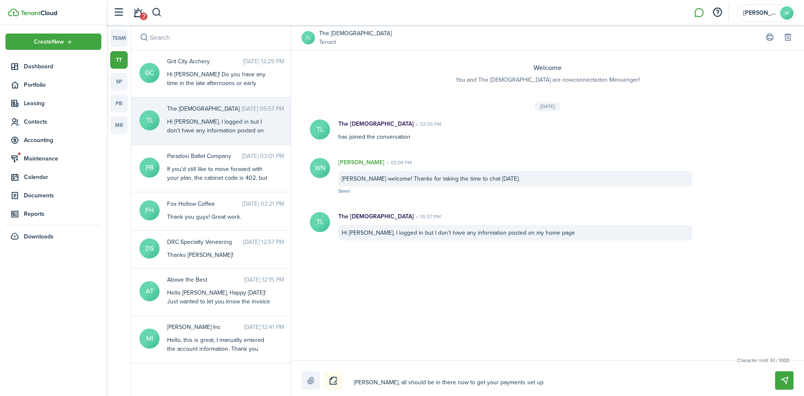
type textarea "[PERSON_NAME], all should be in there now to get your payments set up."
type textarea "[PERSON_NAME], all should be in there now to get your payments set up. I"
type textarea "[PERSON_NAME], all should be in there now to get your payments set up. If"
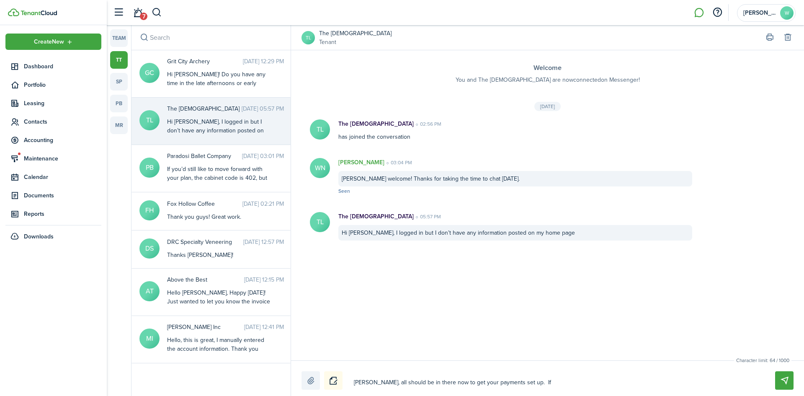
type textarea "[PERSON_NAME], all should be in there now to get your payments set up. If"
type textarea "[PERSON_NAME], all should be in there now to get your payments set up. If y"
type textarea "[PERSON_NAME], all should be in there now to get your payments set up. If yo"
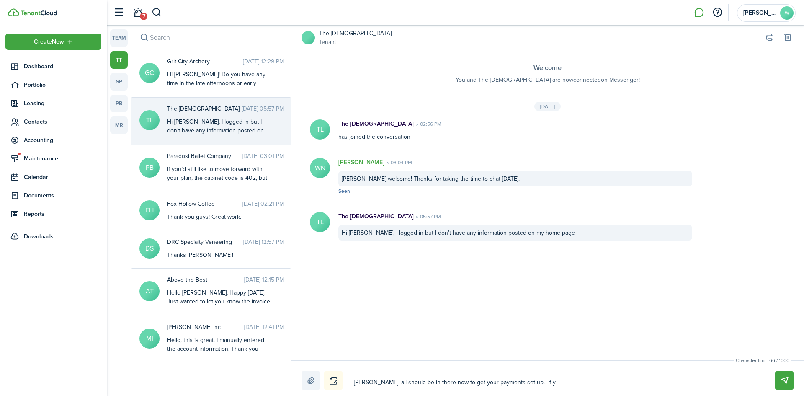
type textarea "[PERSON_NAME], all should be in there now to get your payments set up. If yo"
type textarea "[PERSON_NAME], all should be in there now to get your payments set up. If you"
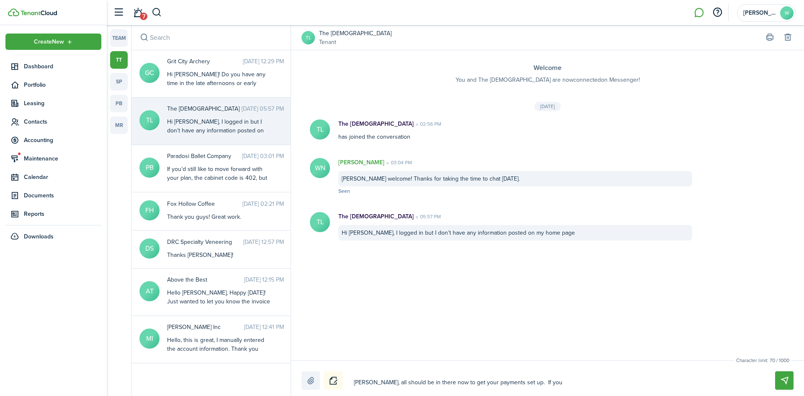
type textarea "[PERSON_NAME], all should be in there now to get your payments set up. If you c"
type textarea "[PERSON_NAME], all should be in there now to get your payments set up. If you co"
type textarea "[PERSON_NAME], all should be in there now to get your payments set up. If you c…"
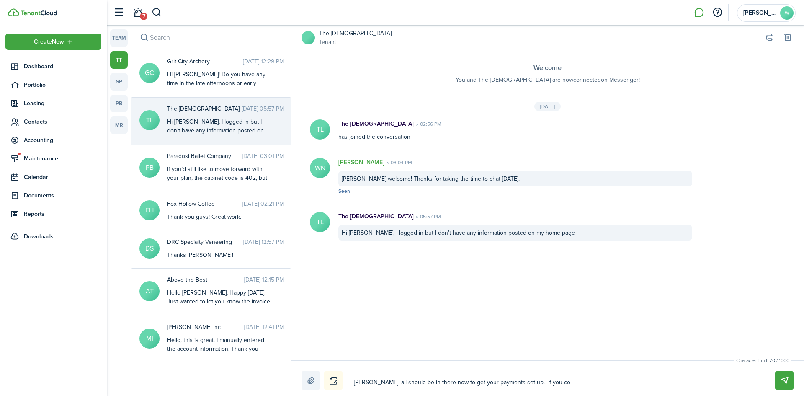
type textarea "[PERSON_NAME], all should be in there now to get your payments set up. If you c…"
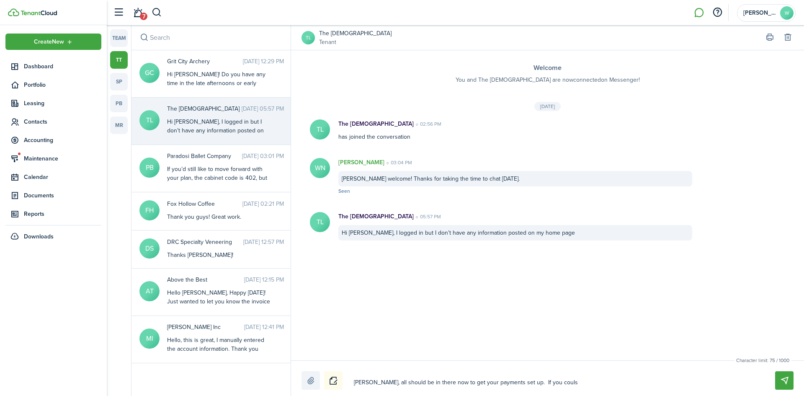
type textarea "[PERSON_NAME], all should be in there now to get your payments set up. If you c…"
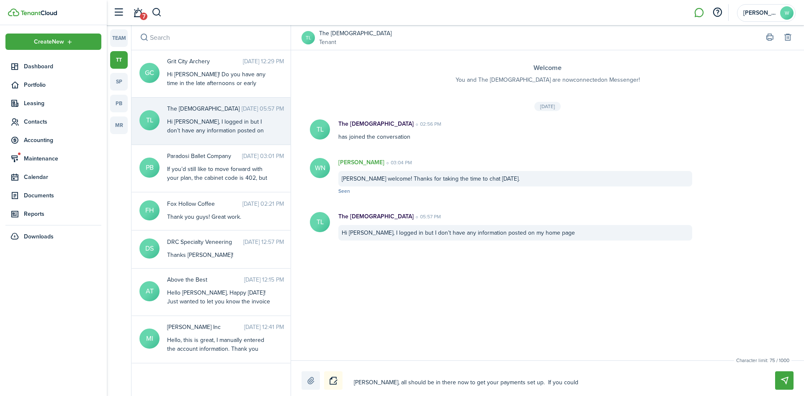
type textarea "[PERSON_NAME], all should be in there now to get your payments set up. If you c…"
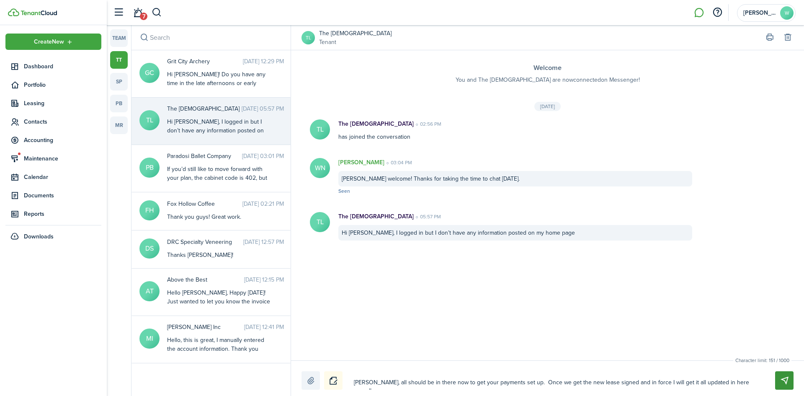
click at [785, 381] on button "Send" at bounding box center [784, 380] width 18 height 18
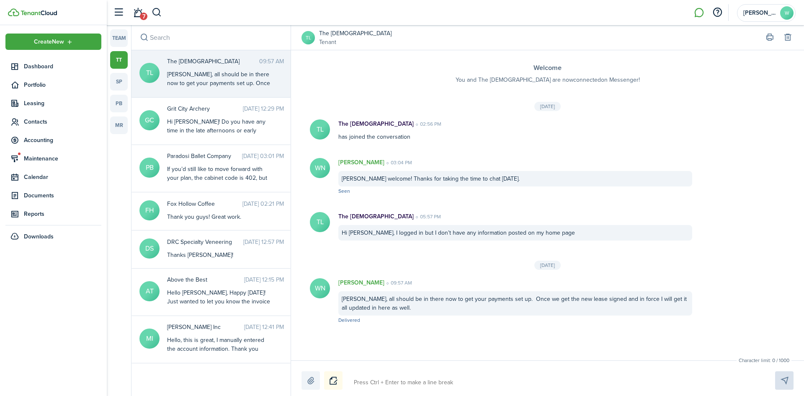
drag, startPoint x: 442, startPoint y: 307, endPoint x: 451, endPoint y: 308, distance: 9.2
click at [446, 307] on div "[PERSON_NAME], all should be in there now to get your payments set up. Once we …" at bounding box center [515, 303] width 354 height 24
drag, startPoint x: 444, startPoint y: 298, endPoint x: 450, endPoint y: 309, distance: 12.2
click at [450, 309] on div "[PERSON_NAME], all should be in there now to get your payments set up. Once we …" at bounding box center [515, 303] width 354 height 24
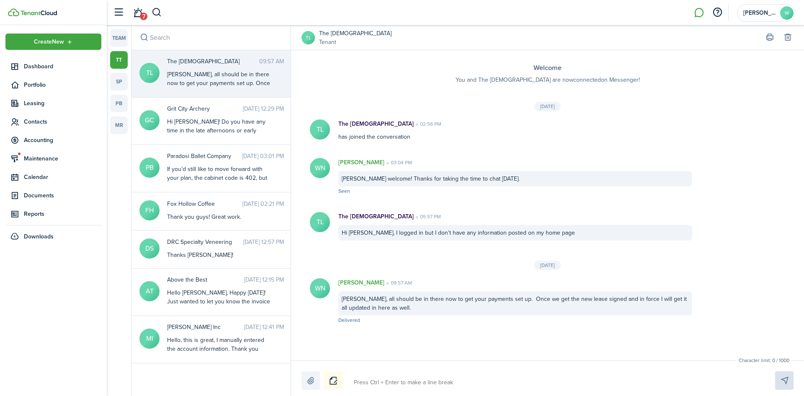
click at [449, 383] on textarea at bounding box center [554, 382] width 407 height 14
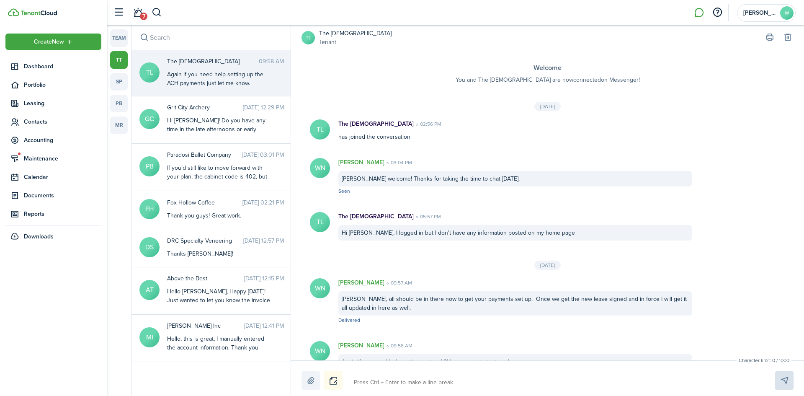
drag, startPoint x: 134, startPoint y: 10, endPoint x: 138, endPoint y: 12, distance: 4.3
click at [134, 10] on link "7" at bounding box center [138, 12] width 16 height 21
